Goal: Transaction & Acquisition: Purchase product/service

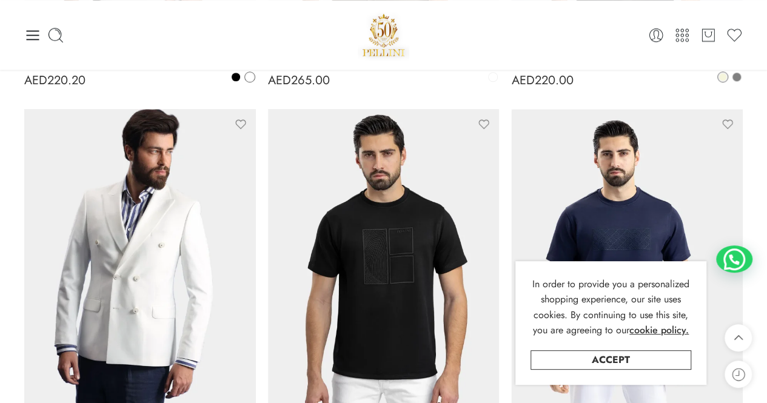
scroll to position [408, 0]
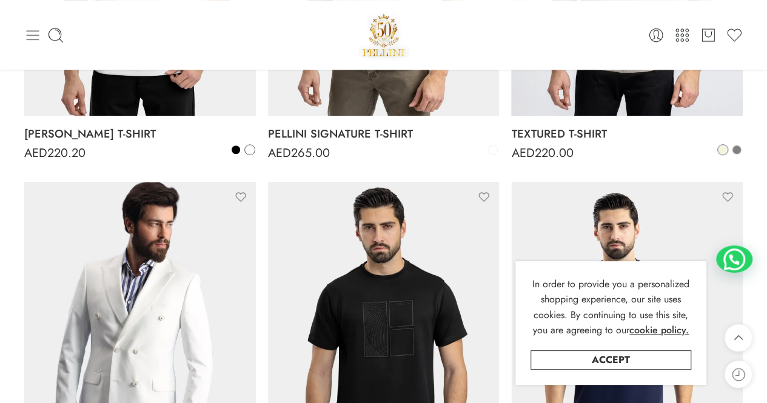
click at [33, 35] on icon at bounding box center [33, 35] width 13 height 10
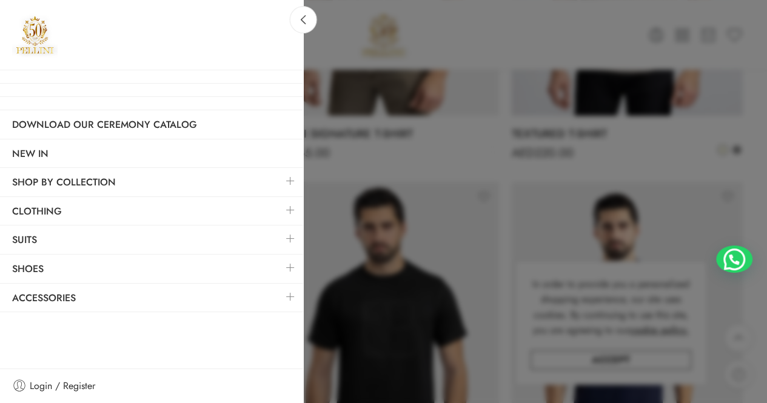
click at [286, 180] on link at bounding box center [290, 181] width 25 height 26
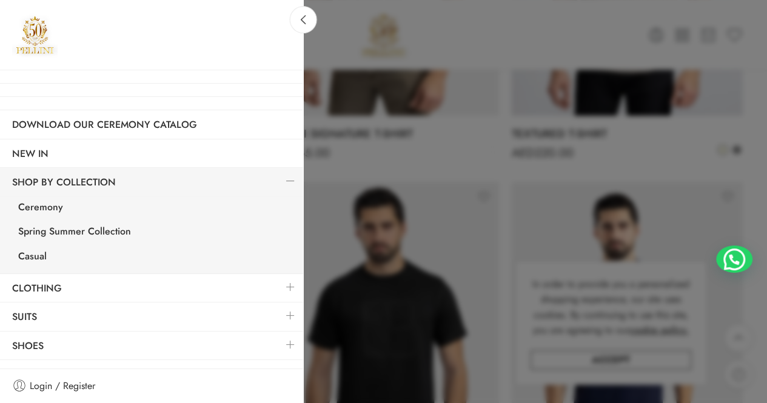
scroll to position [403, 0]
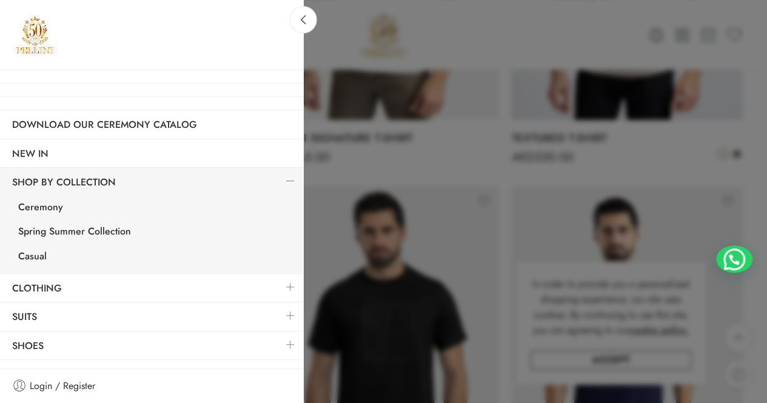
click at [283, 178] on link at bounding box center [290, 181] width 25 height 26
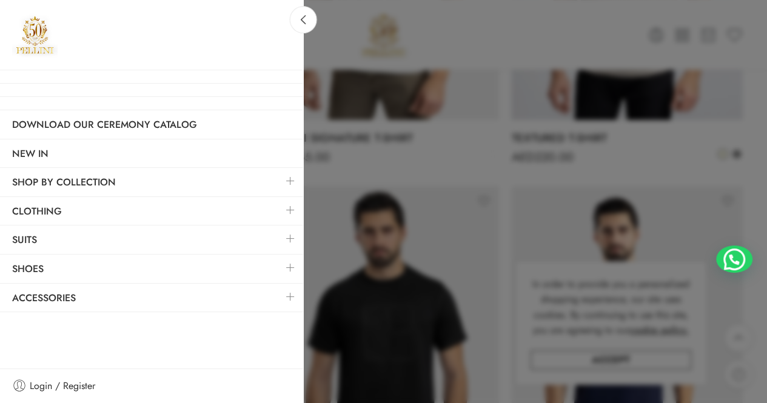
click at [286, 208] on link at bounding box center [290, 210] width 25 height 26
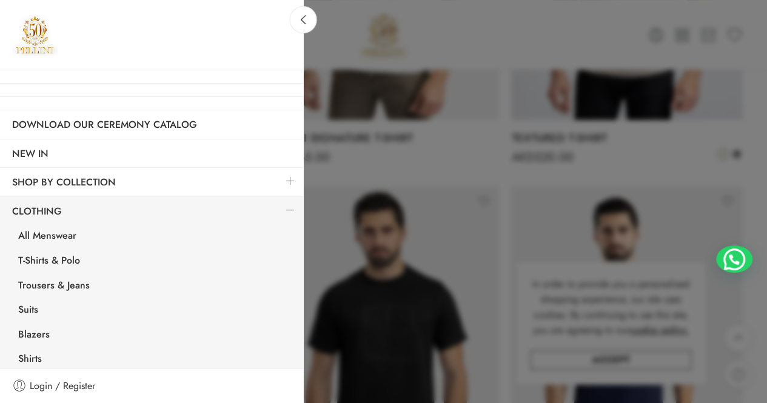
click at [278, 207] on link at bounding box center [290, 210] width 25 height 26
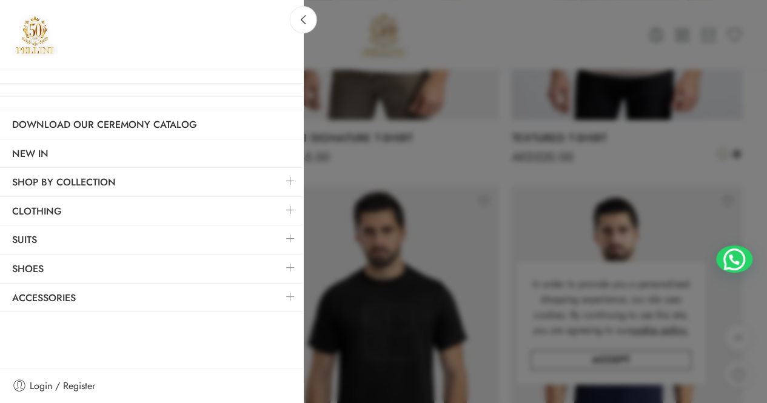
click at [288, 237] on link at bounding box center [290, 239] width 25 height 26
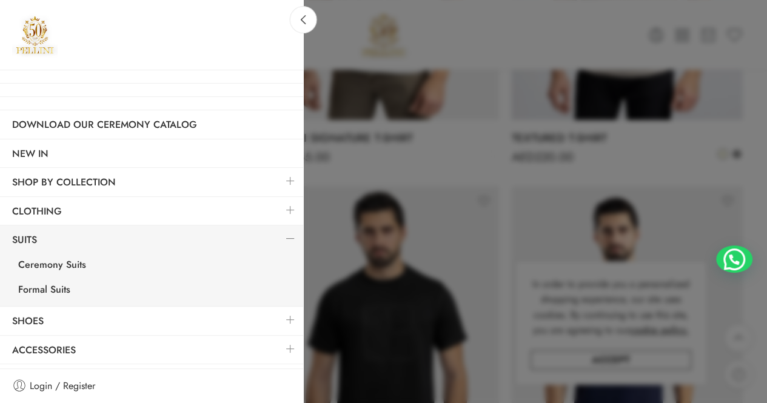
click at [287, 236] on link at bounding box center [290, 239] width 25 height 26
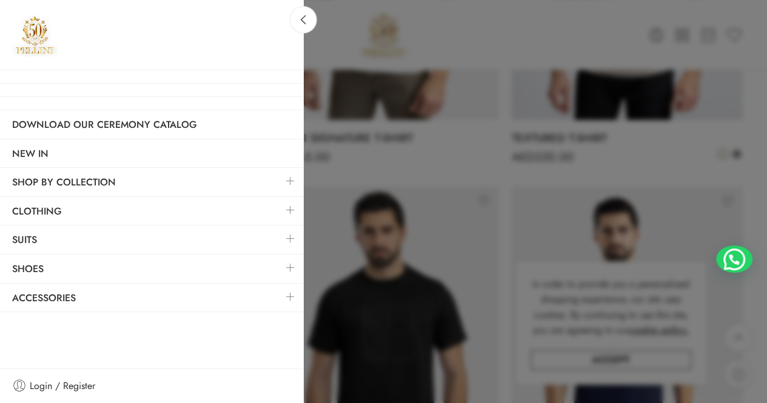
click at [291, 264] on link at bounding box center [290, 268] width 25 height 26
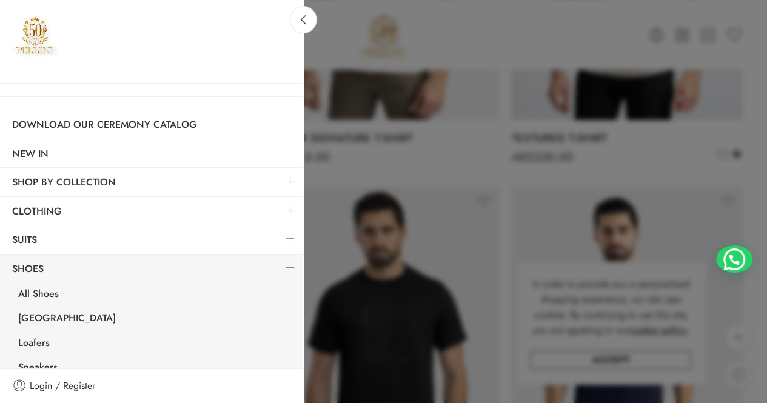
click at [291, 264] on link at bounding box center [290, 268] width 25 height 26
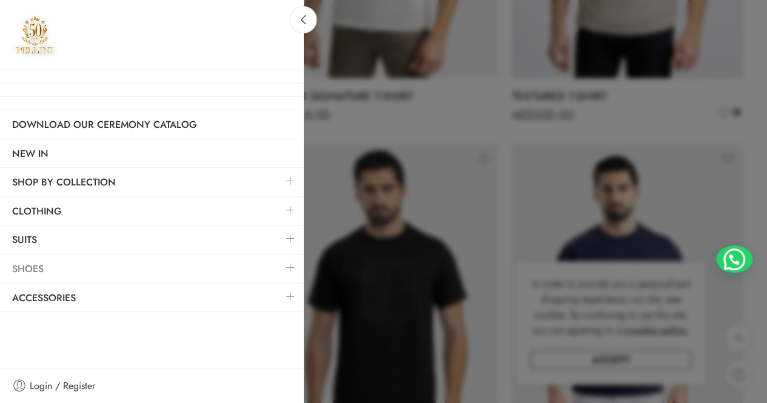
scroll to position [464, 0]
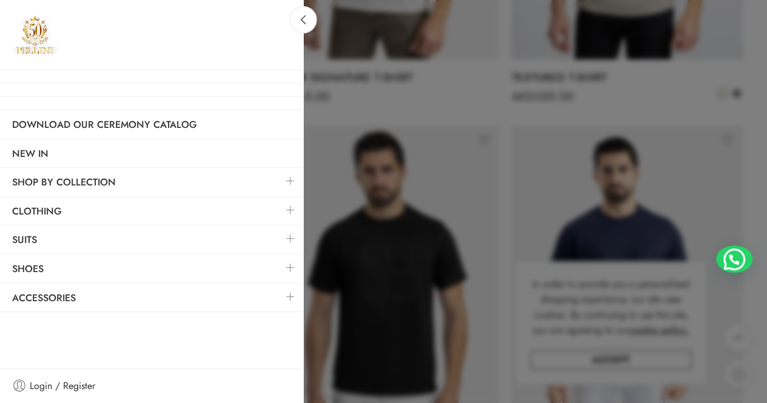
click at [289, 294] on link at bounding box center [290, 297] width 25 height 26
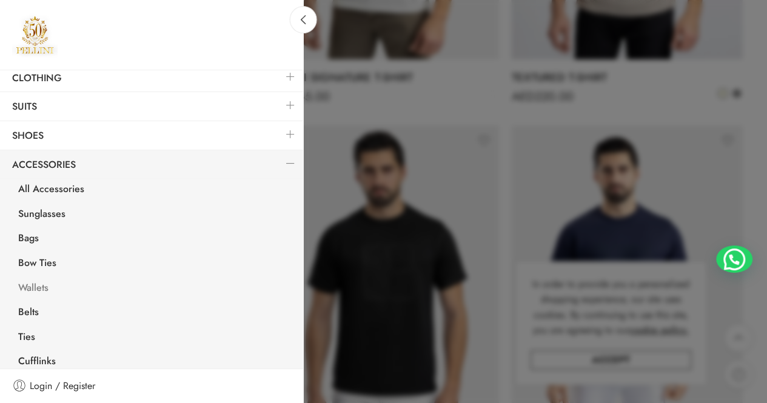
scroll to position [141, 0]
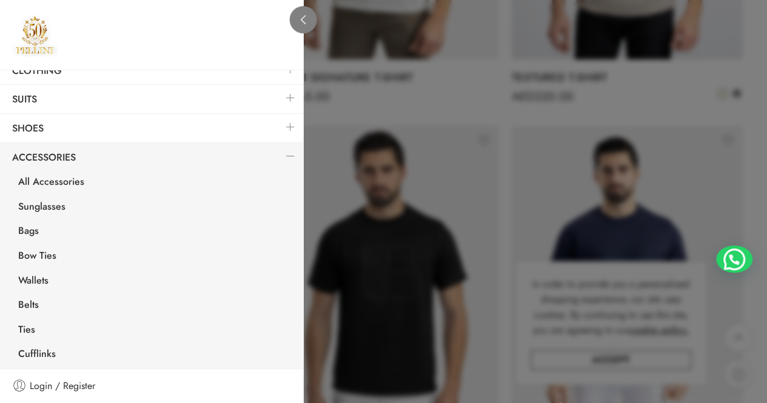
click at [301, 24] on icon at bounding box center [303, 19] width 9 height 9
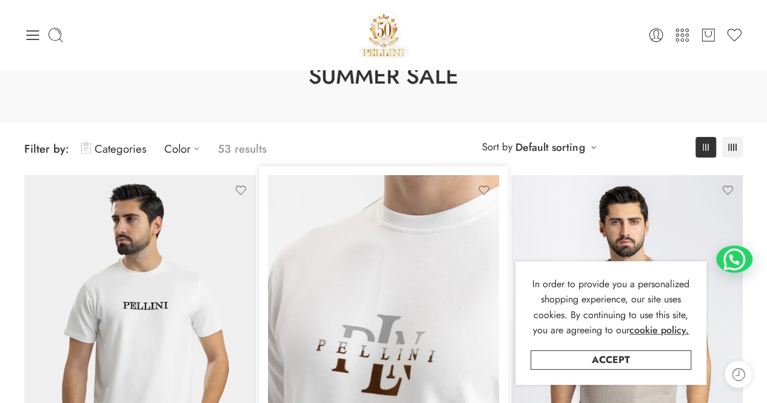
scroll to position [0, 0]
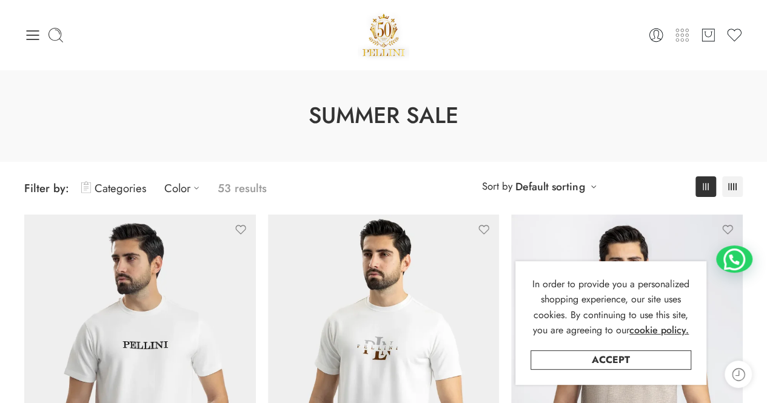
click at [678, 37] on icon at bounding box center [682, 35] width 17 height 17
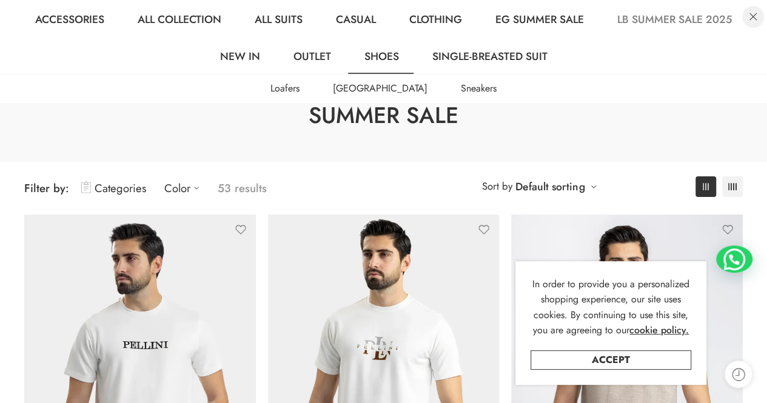
click at [753, 18] on link at bounding box center [754, 17] width 22 height 22
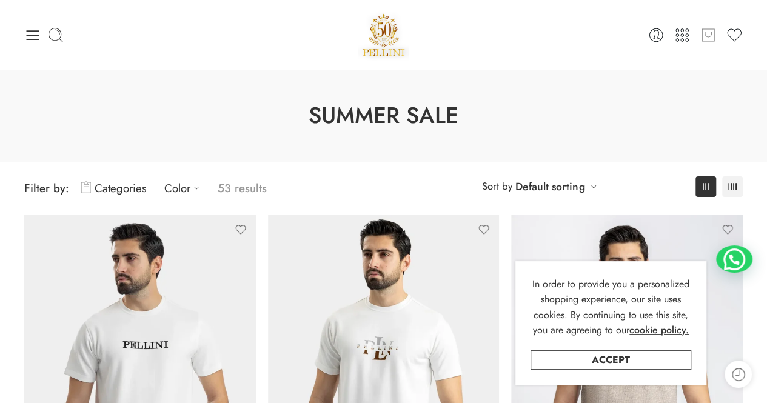
click at [710, 36] on icon at bounding box center [708, 34] width 8 height 6
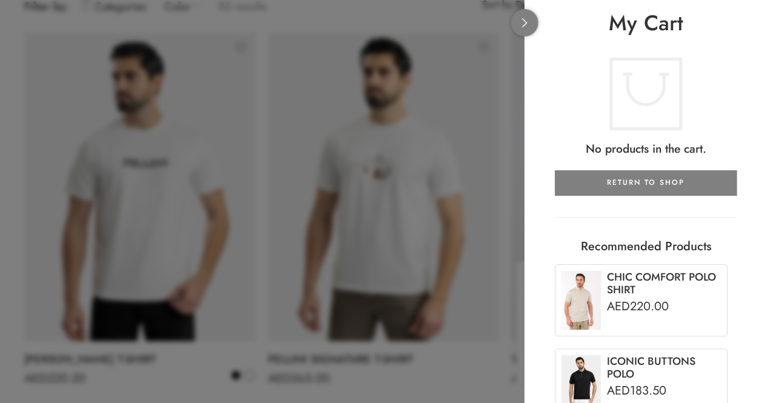
click at [529, 31] on link at bounding box center [524, 22] width 27 height 27
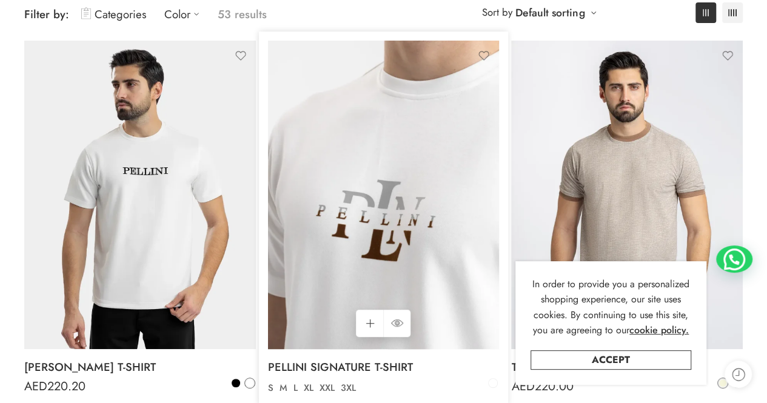
scroll to position [243, 0]
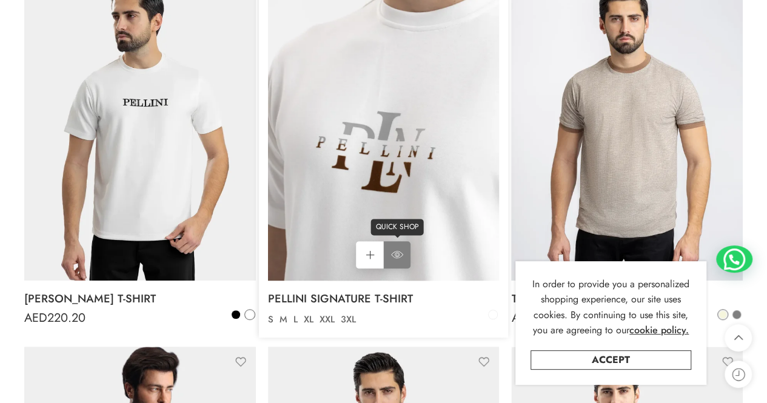
click at [403, 257] on link "QUICK SHOP" at bounding box center [396, 254] width 27 height 27
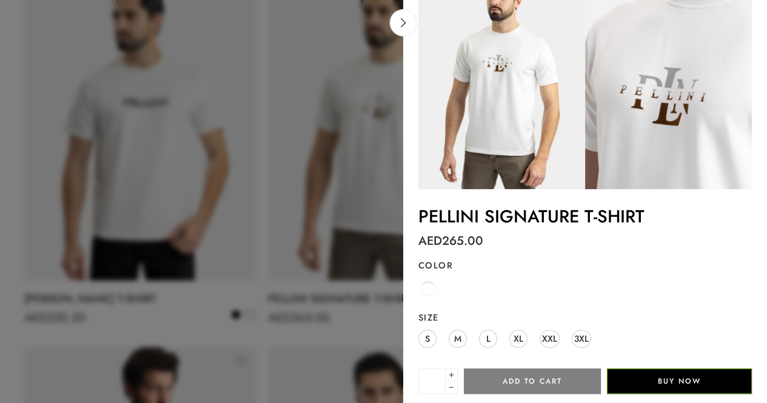
scroll to position [0, 0]
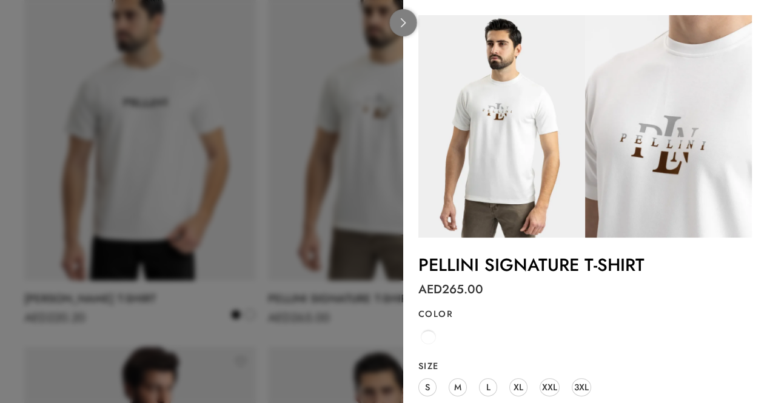
click at [402, 26] on icon at bounding box center [403, 22] width 5 height 9
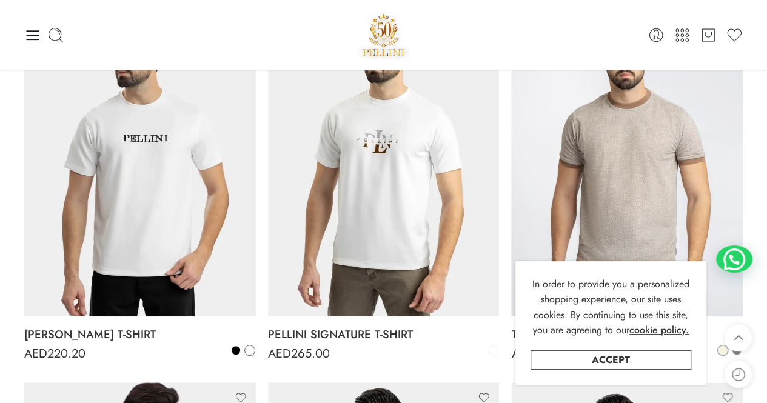
scroll to position [150, 0]
